Goal: Complete application form

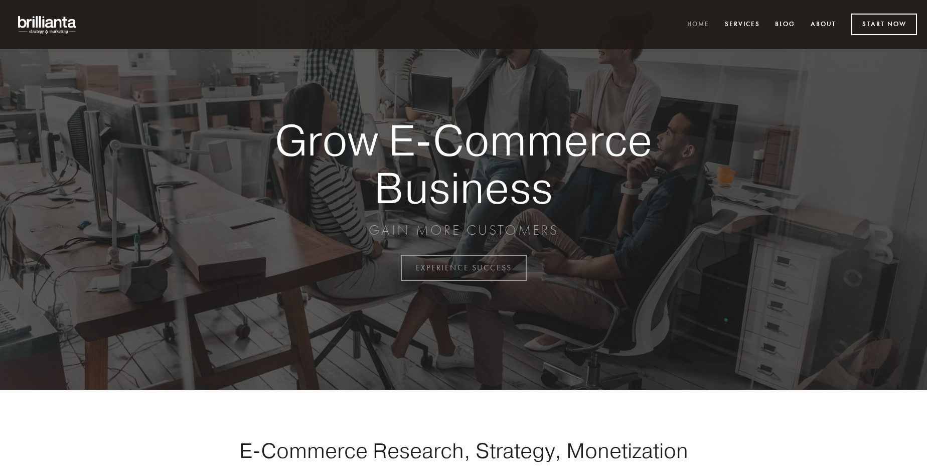
scroll to position [2630, 0]
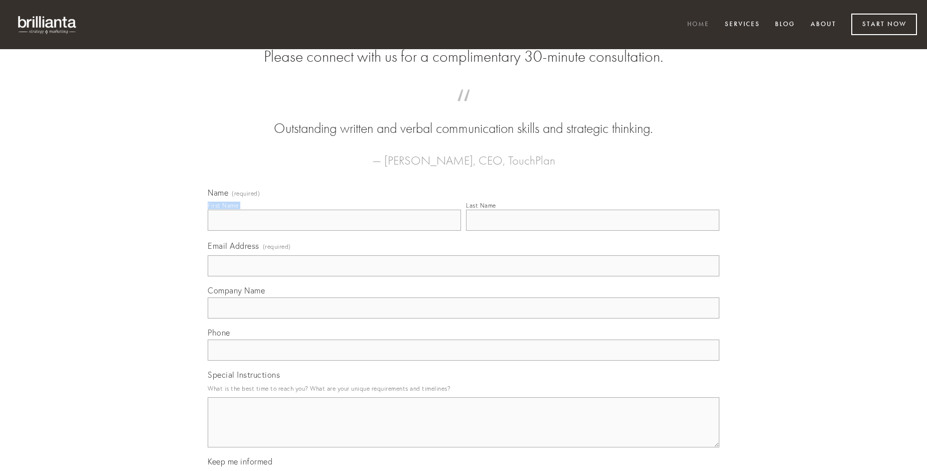
type input "[PERSON_NAME]"
click at [593, 231] on input "Last Name" at bounding box center [592, 220] width 253 height 21
type input "[PERSON_NAME]"
click at [464, 276] on input "Email Address (required)" at bounding box center [464, 265] width 512 height 21
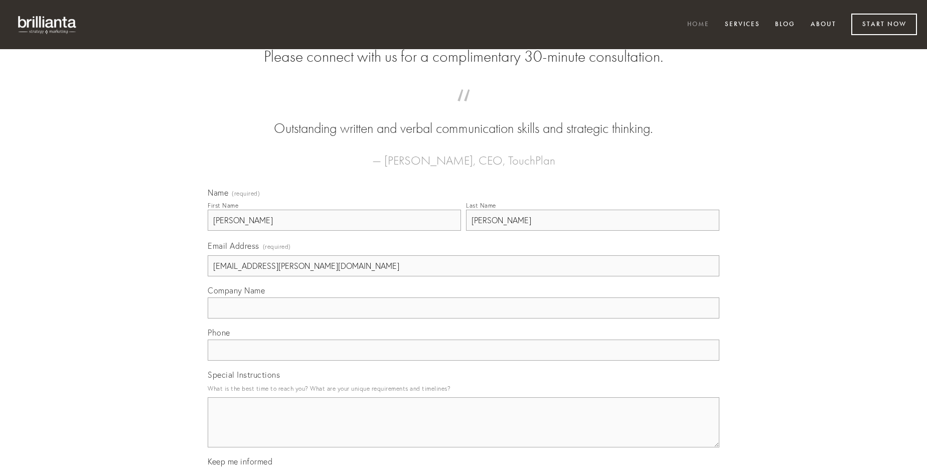
type input "[EMAIL_ADDRESS][PERSON_NAME][DOMAIN_NAME]"
click at [464, 319] on input "Company Name" at bounding box center [464, 308] width 512 height 21
type input "aequitas"
click at [464, 361] on input "text" at bounding box center [464, 350] width 512 height 21
click at [464, 432] on textarea "Special Instructions" at bounding box center [464, 422] width 512 height 50
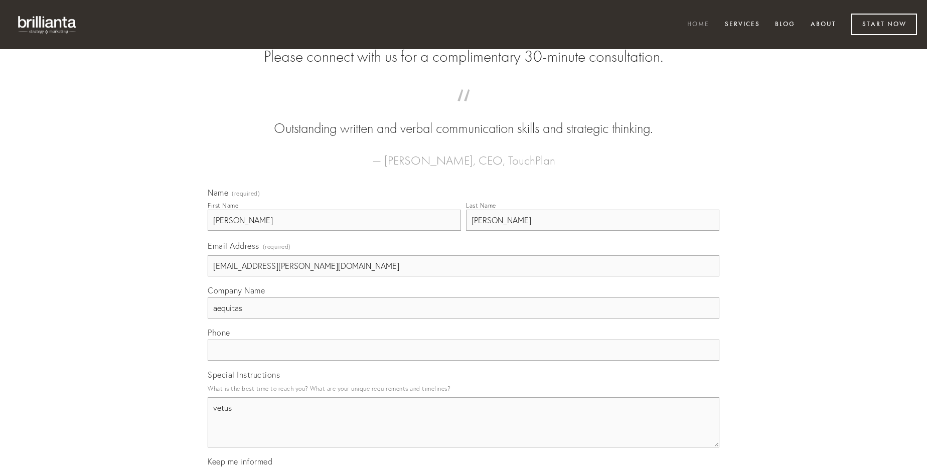
type textarea "vetus"
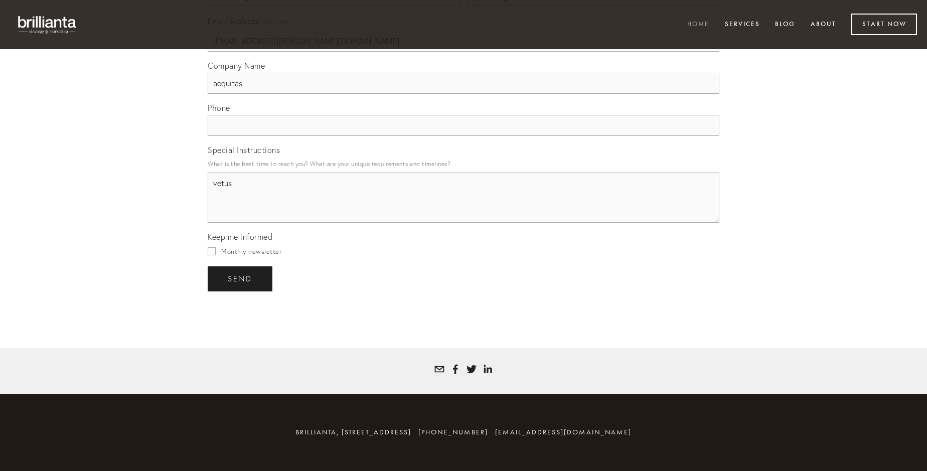
click at [241, 278] on span "send" at bounding box center [240, 278] width 25 height 9
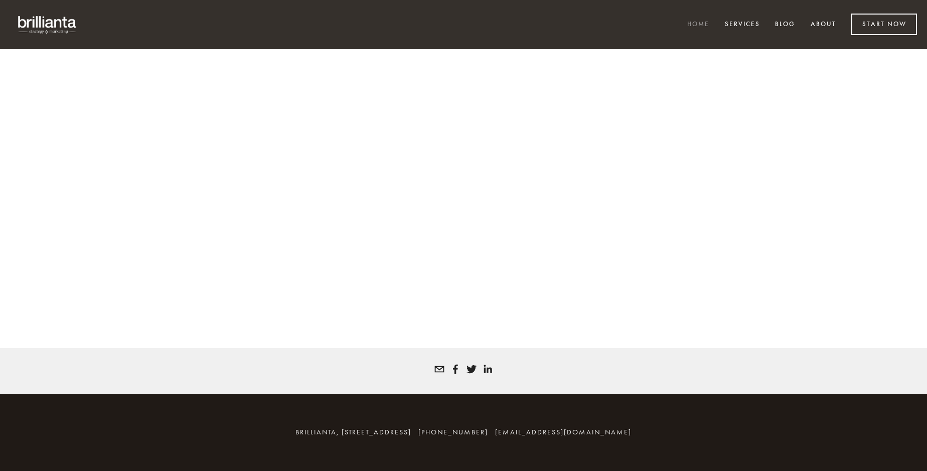
scroll to position [2617, 0]
